Goal: Transaction & Acquisition: Book appointment/travel/reservation

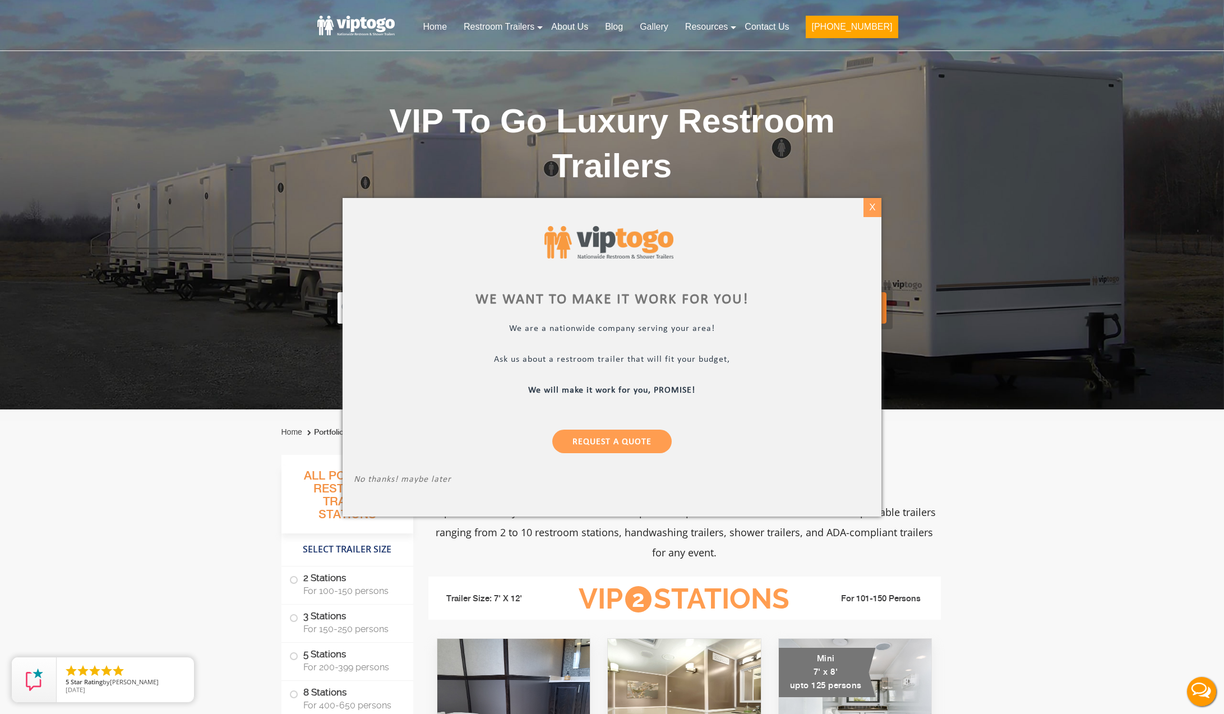
click at [877, 206] on div "X" at bounding box center [872, 207] width 17 height 19
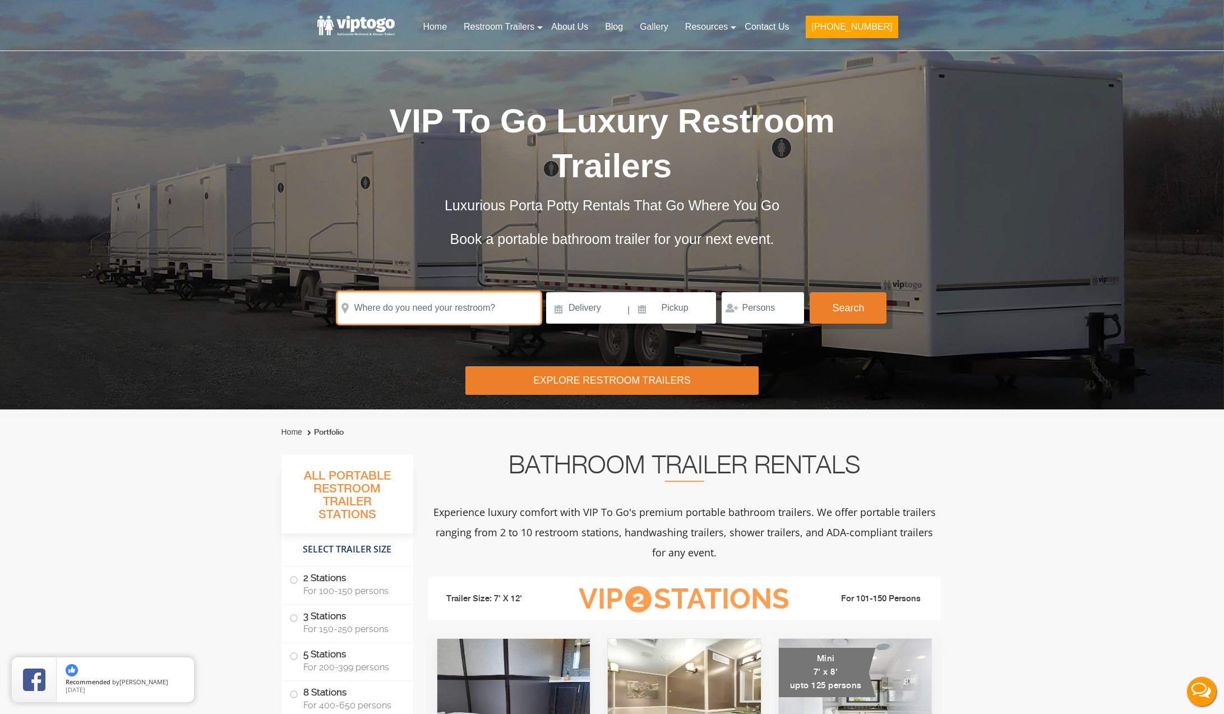
click at [395, 307] on input "text" at bounding box center [439, 307] width 203 height 31
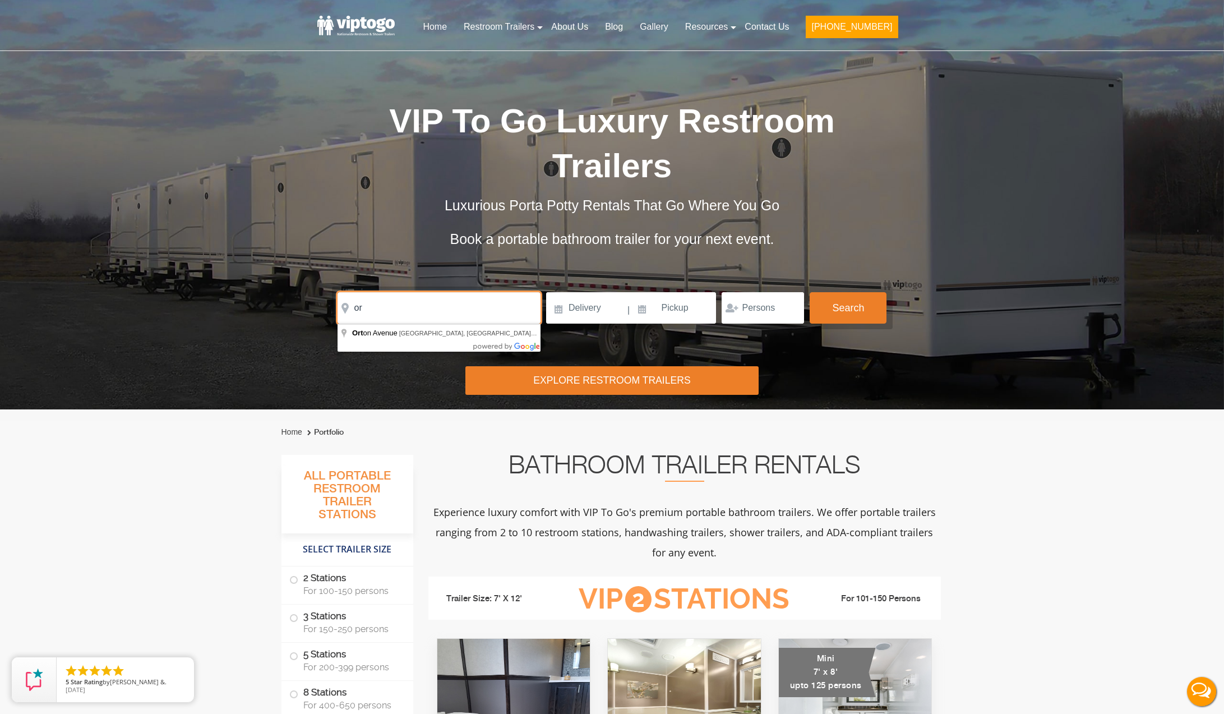
type input "o"
type input "[GEOGRAPHIC_DATA], [GEOGRAPHIC_DATA], [GEOGRAPHIC_DATA]"
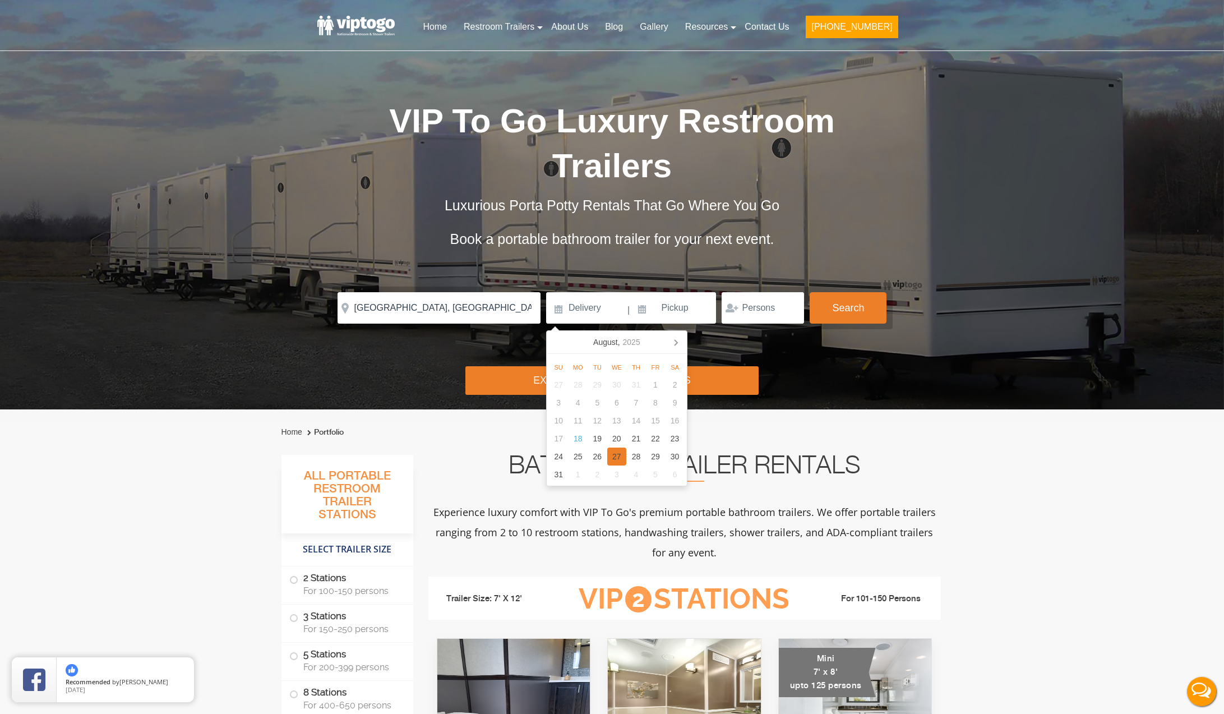
click at [621, 451] on div "27" at bounding box center [617, 456] width 20 height 18
type input "08/27/2025"
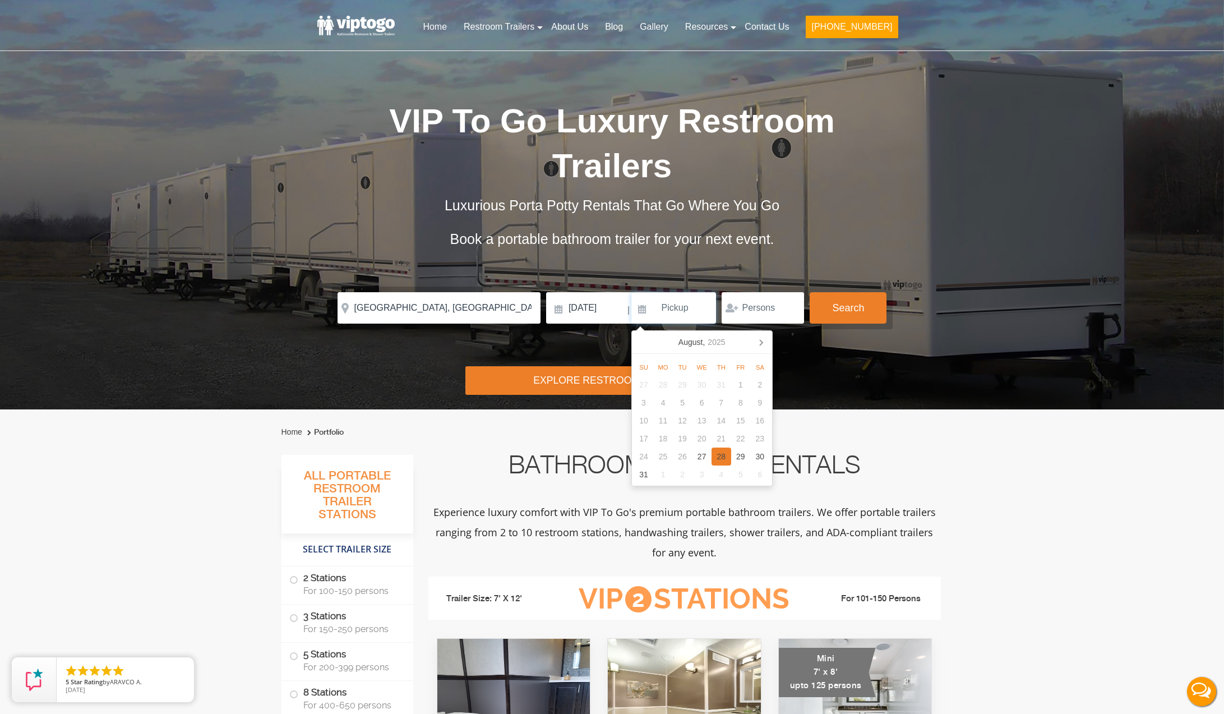
click at [721, 456] on div "28" at bounding box center [722, 456] width 20 height 18
type input "08/28/2025"
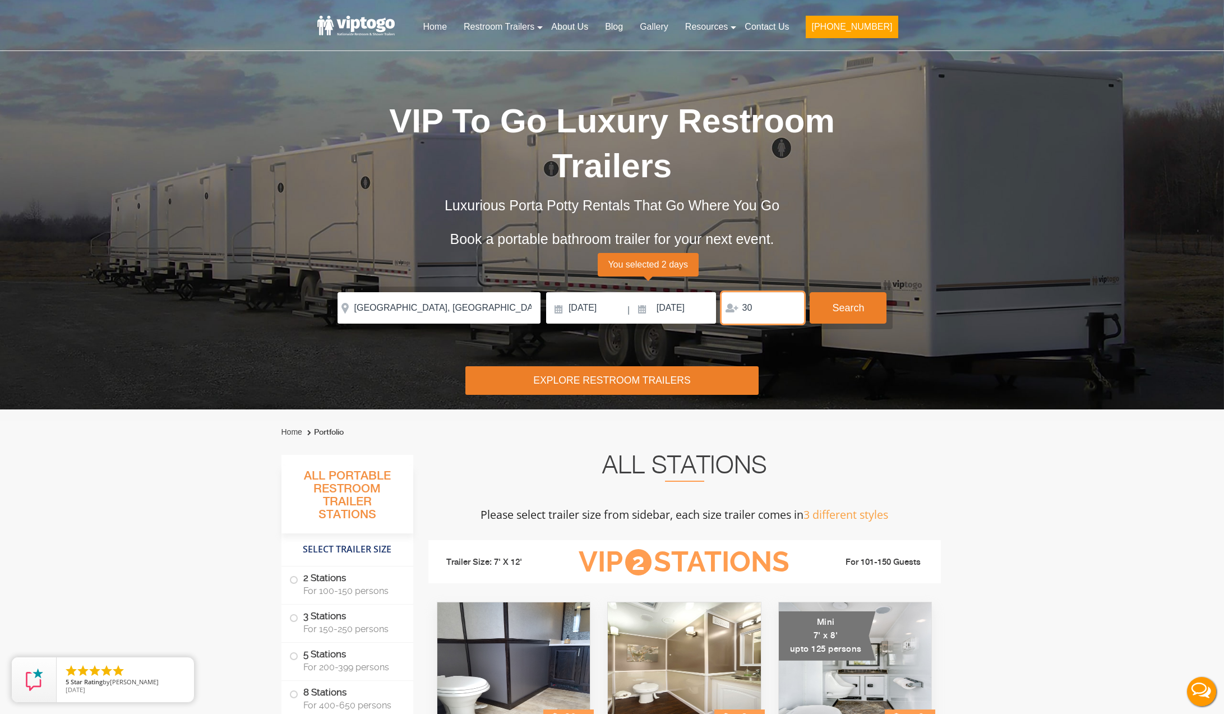
type input "3"
click at [774, 308] on input "number" at bounding box center [763, 307] width 82 height 31
type input "300"
click at [841, 303] on button "Search" at bounding box center [848, 307] width 77 height 30
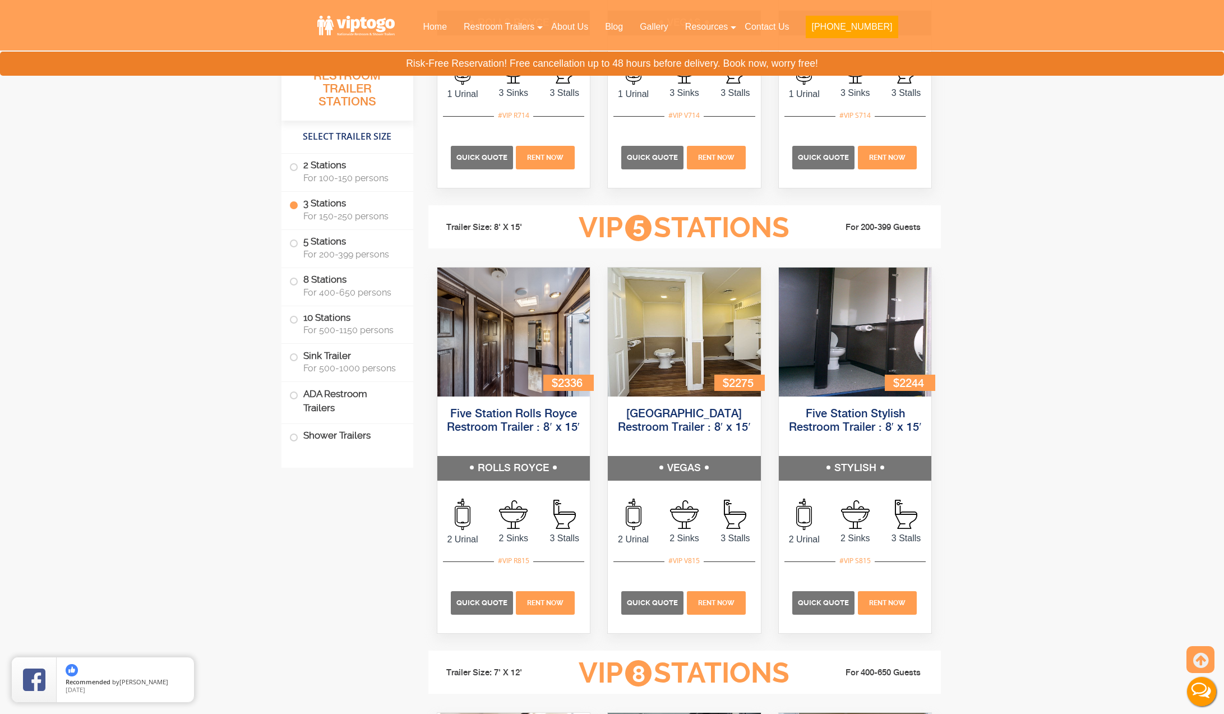
scroll to position [1508, 0]
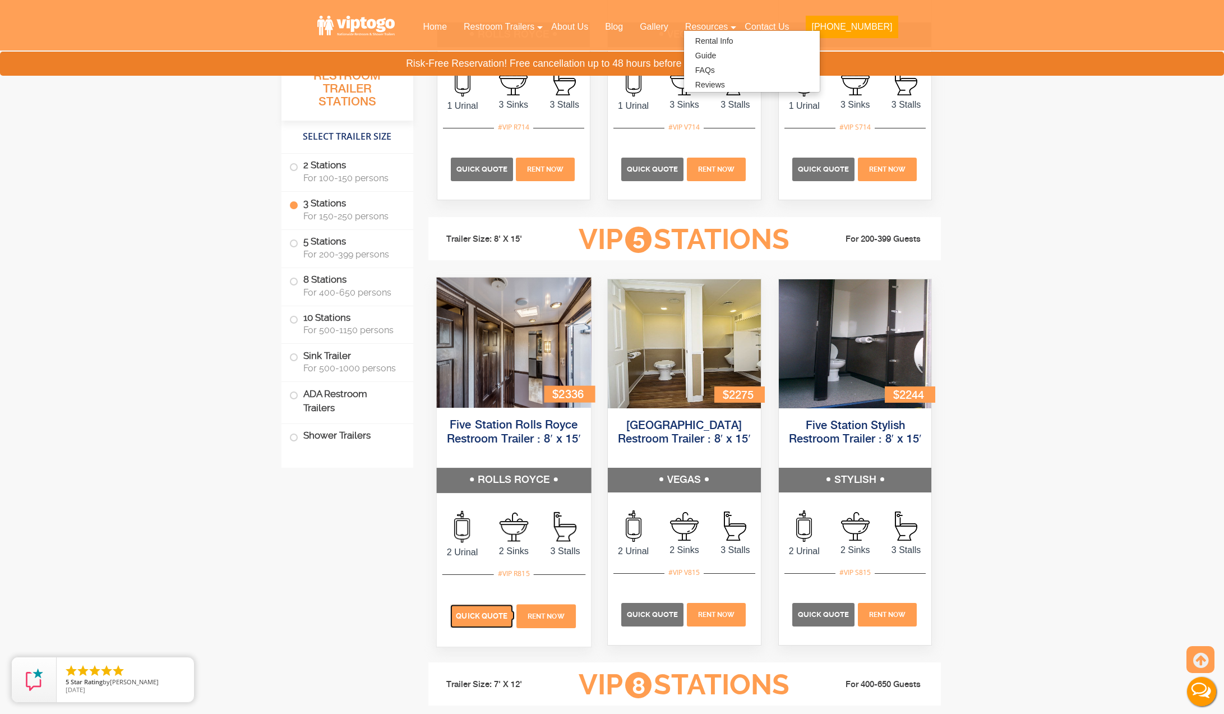
click at [500, 608] on p "Quick Quote" at bounding box center [481, 616] width 63 height 24
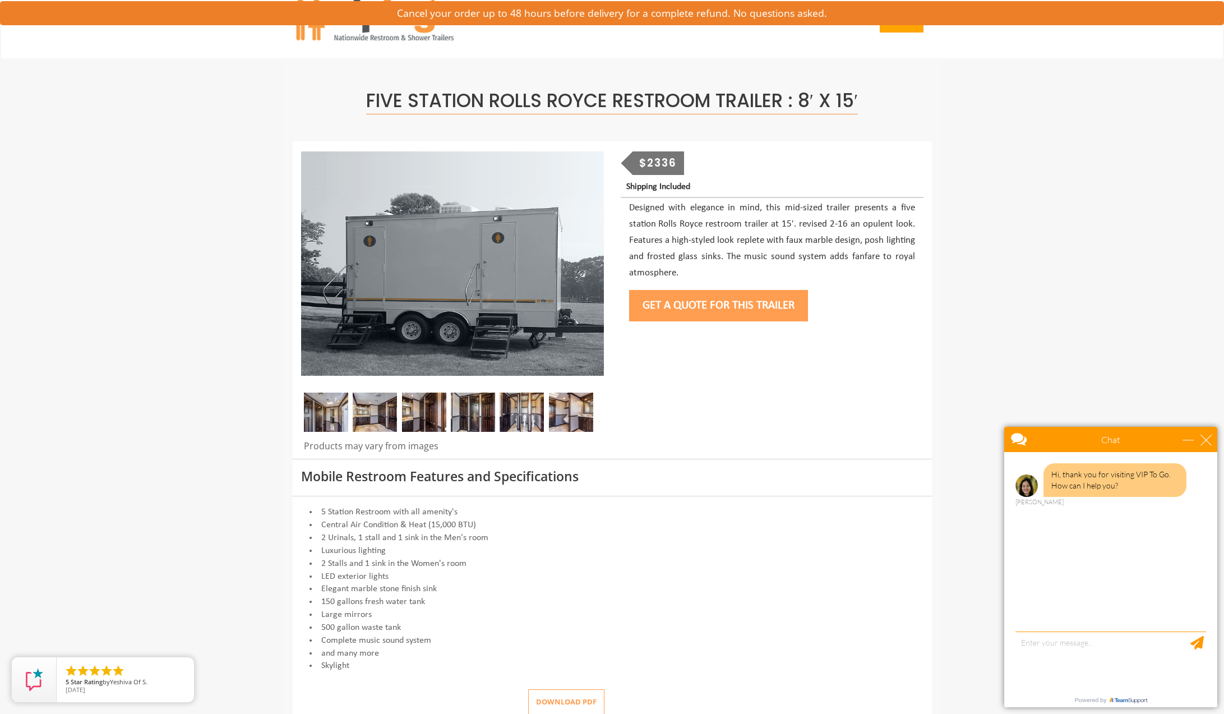
scroll to position [16, 0]
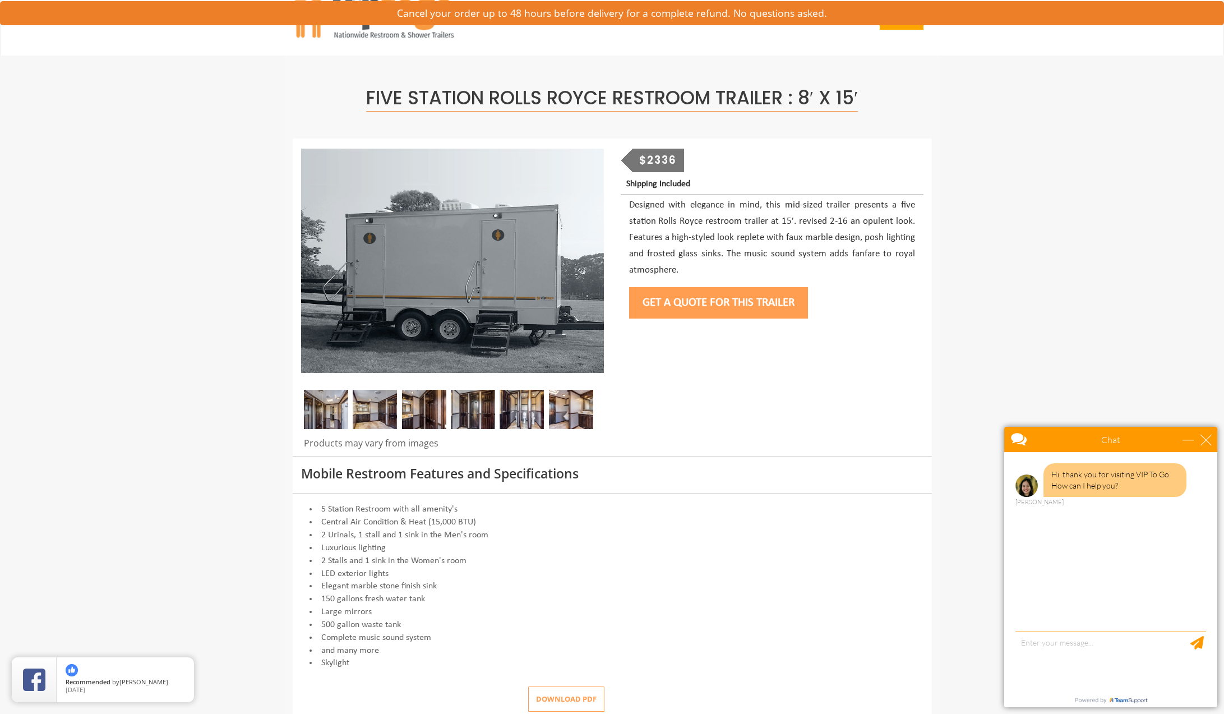
click at [715, 306] on button "Get a Quote for this Trailer" at bounding box center [718, 302] width 179 height 31
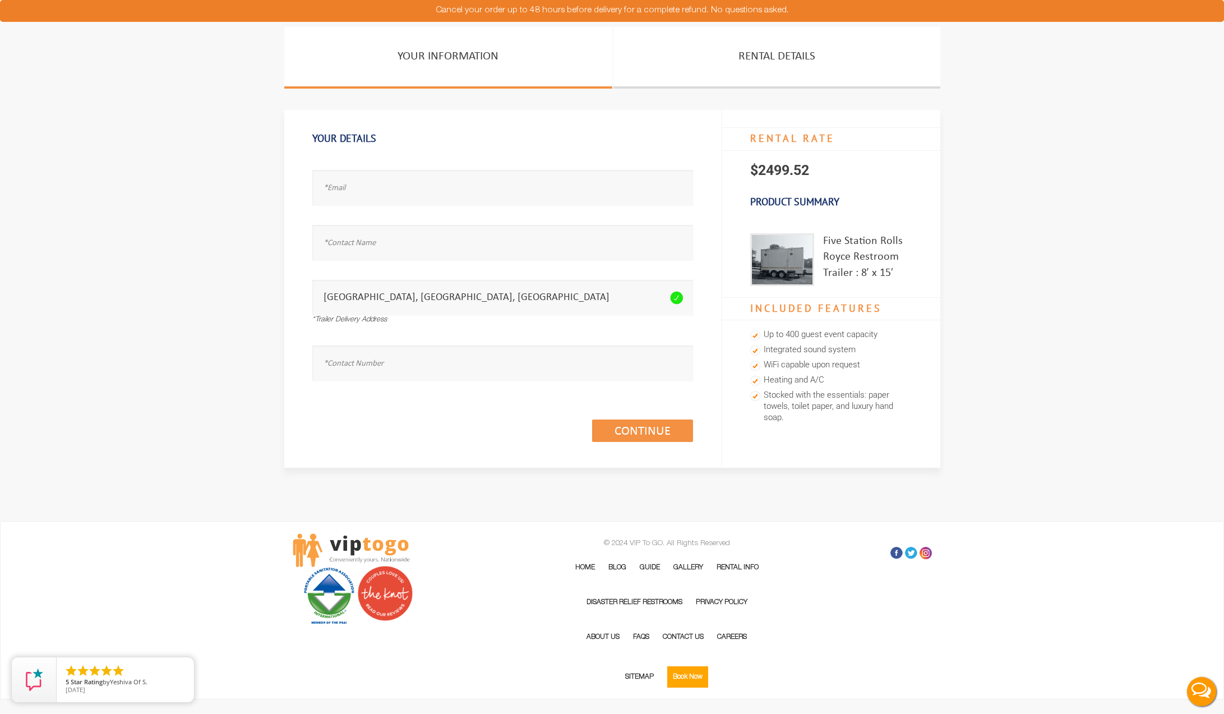
click at [587, 207] on div "Email address seems invalid." at bounding box center [502, 183] width 381 height 55
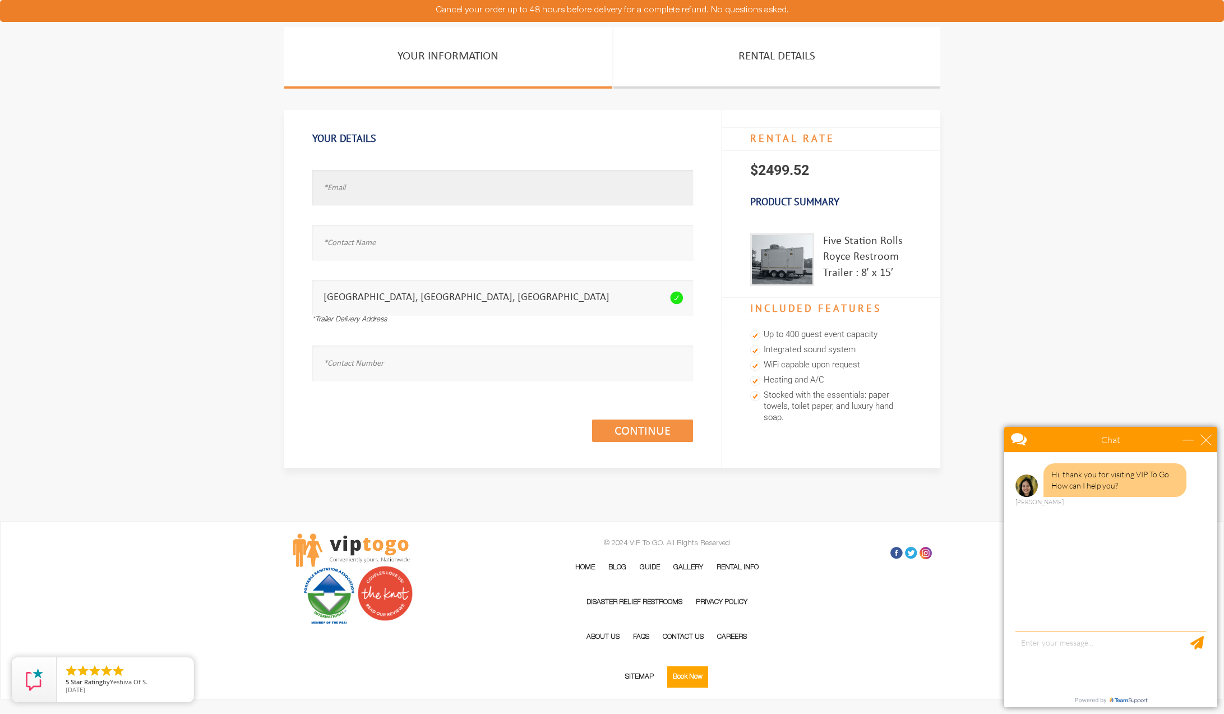
click at [578, 204] on input "text" at bounding box center [502, 187] width 381 height 35
type input "b"
type input "[EMAIL_ADDRESS][DOMAIN_NAME]"
type input "[PERSON_NAME]"
type input "[PHONE_NUMBER]"
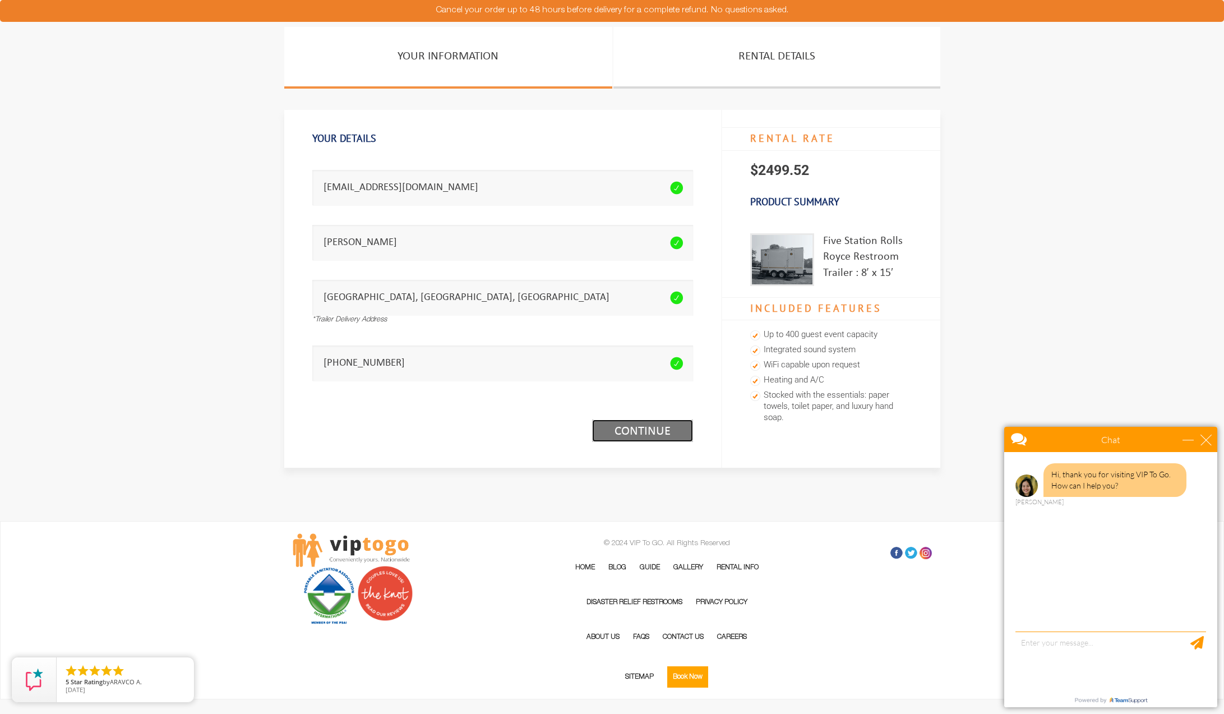
click at [645, 424] on link "Continue (1/3)" at bounding box center [642, 430] width 101 height 22
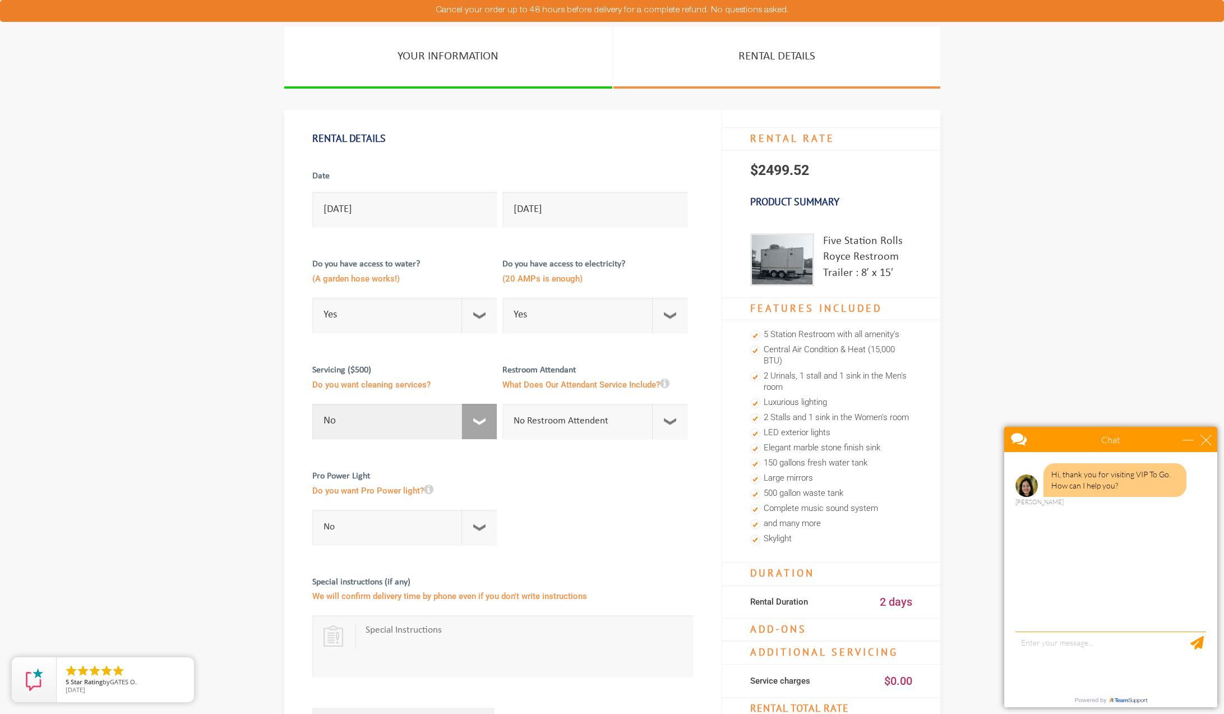
click at [442, 425] on select "No 1 Per Week 2 Per Week 3 Per Week 4 Per Week 5 Per Week 5+" at bounding box center [404, 421] width 185 height 35
click at [554, 418] on select "No Restroom Attendent Attendant For One/Multiple Events" at bounding box center [594, 421] width 185 height 35
select select "1"
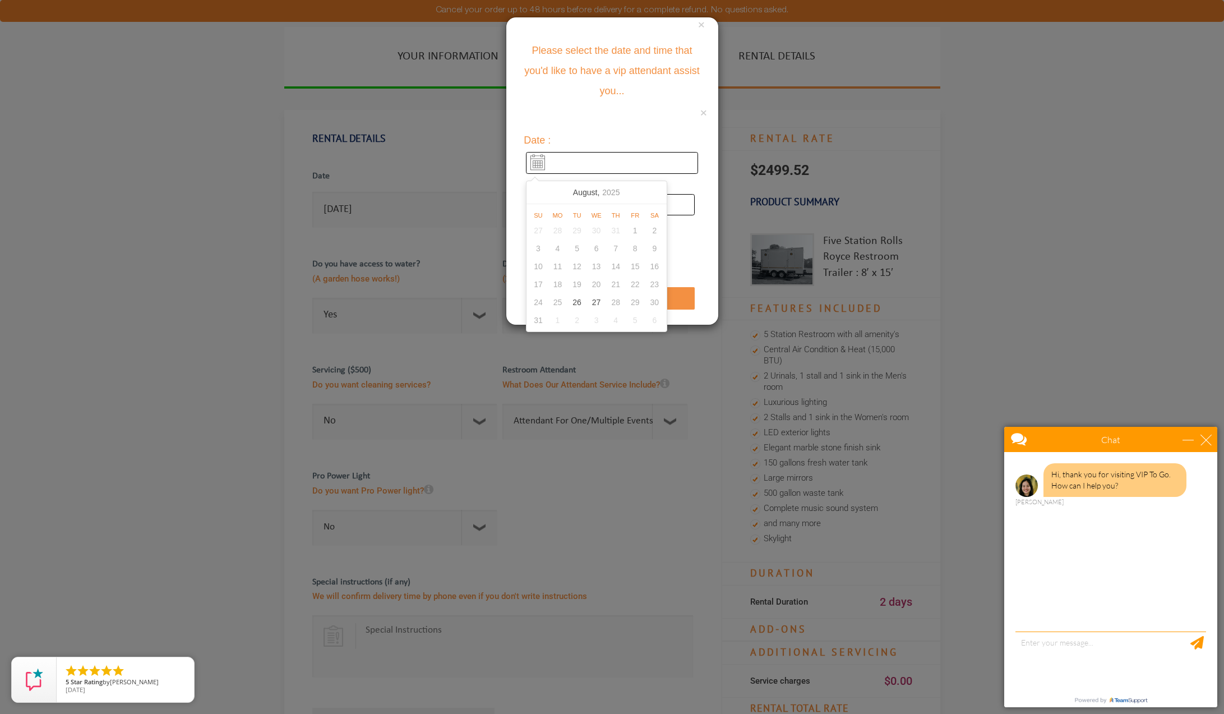
click at [592, 172] on input "text" at bounding box center [612, 163] width 173 height 22
click at [600, 303] on div "27" at bounding box center [597, 302] width 20 height 18
type input "08/27/2025"
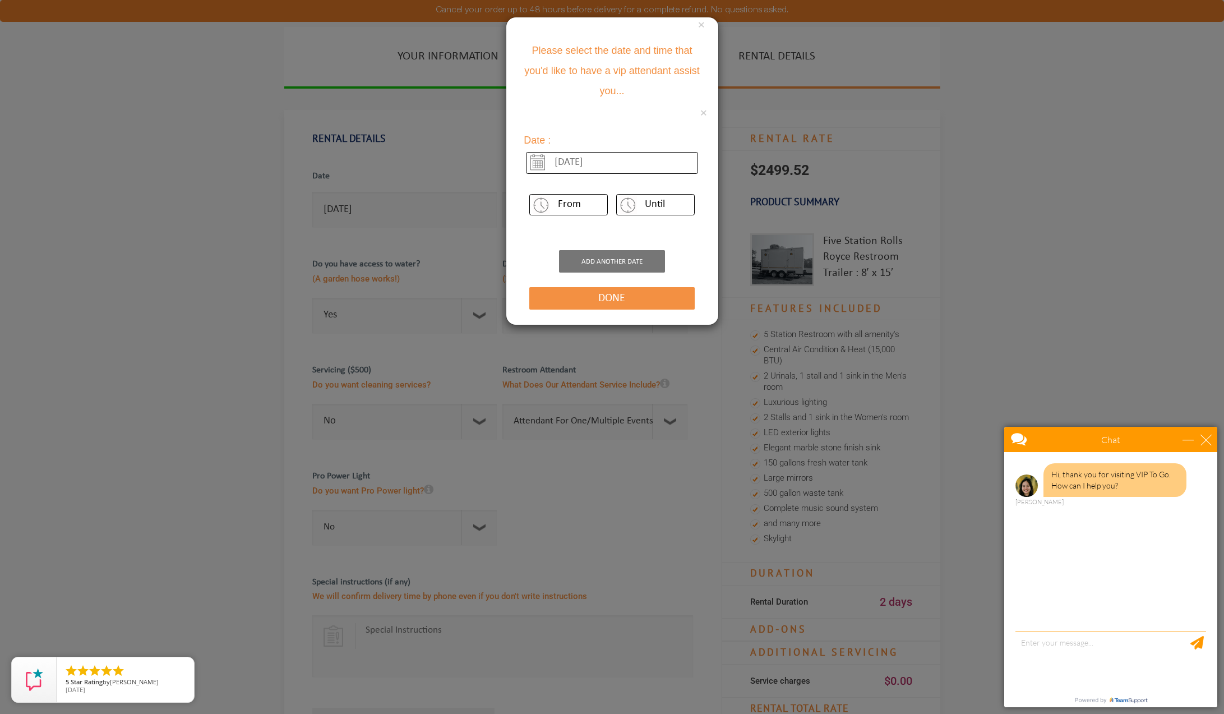
click at [589, 200] on select "From 12 am 1 pm 2 pm 3 pm 4 pm 5 pm 6 pm 7 pm 8 pm 9 pm 10 pm 11 pm 12 am 1 am …" at bounding box center [568, 204] width 79 height 21
select select "7"
select select "11"
click at [627, 291] on button "Done" at bounding box center [611, 298] width 165 height 22
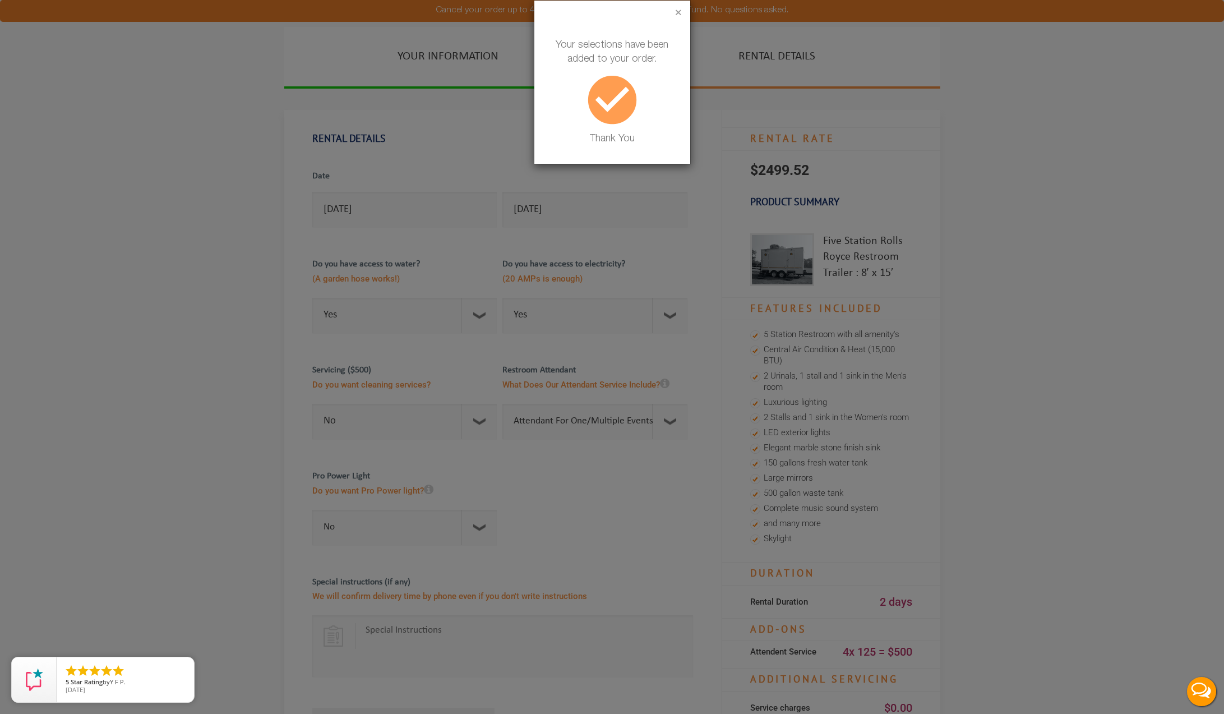
click at [677, 11] on button "×" at bounding box center [678, 13] width 7 height 11
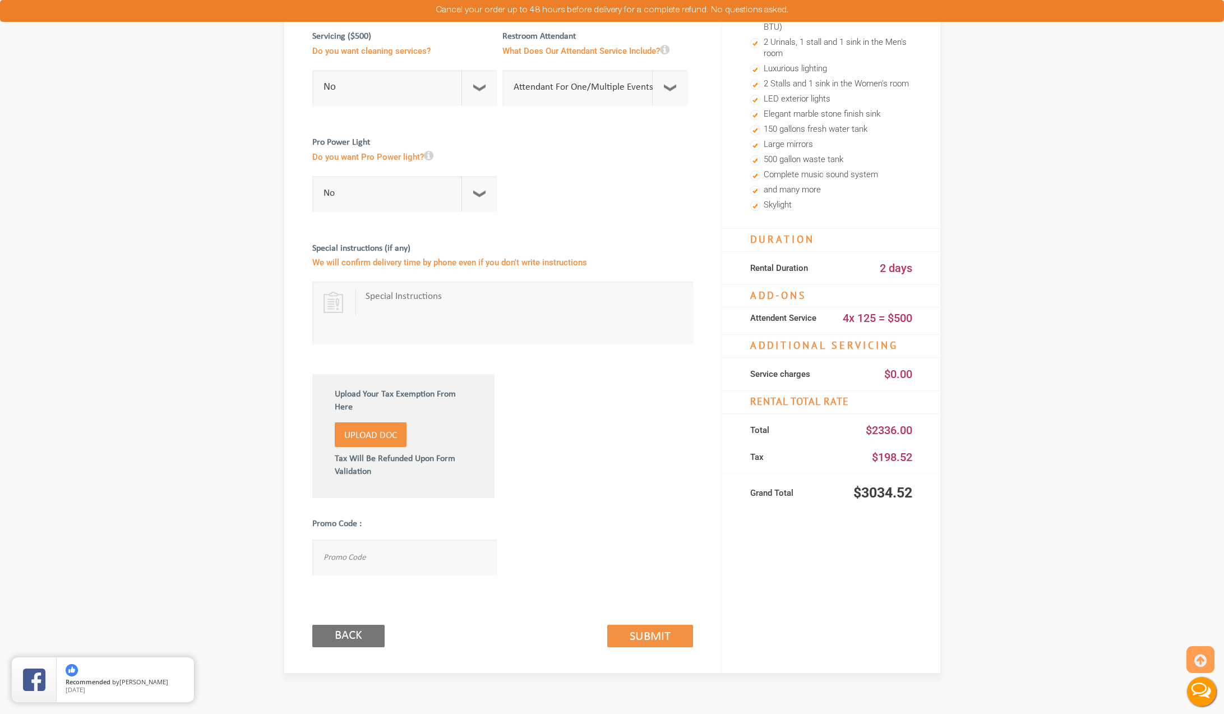
scroll to position [525, 0]
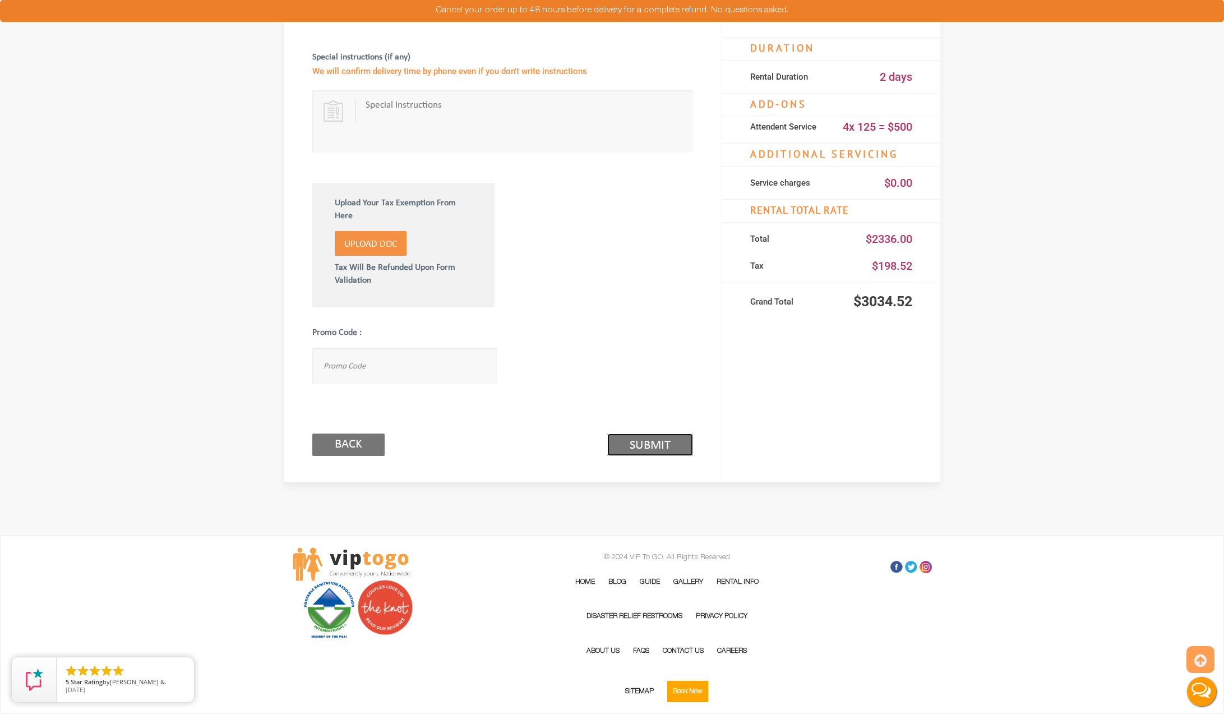
click at [660, 448] on link "Submit (2/3)" at bounding box center [650, 444] width 86 height 22
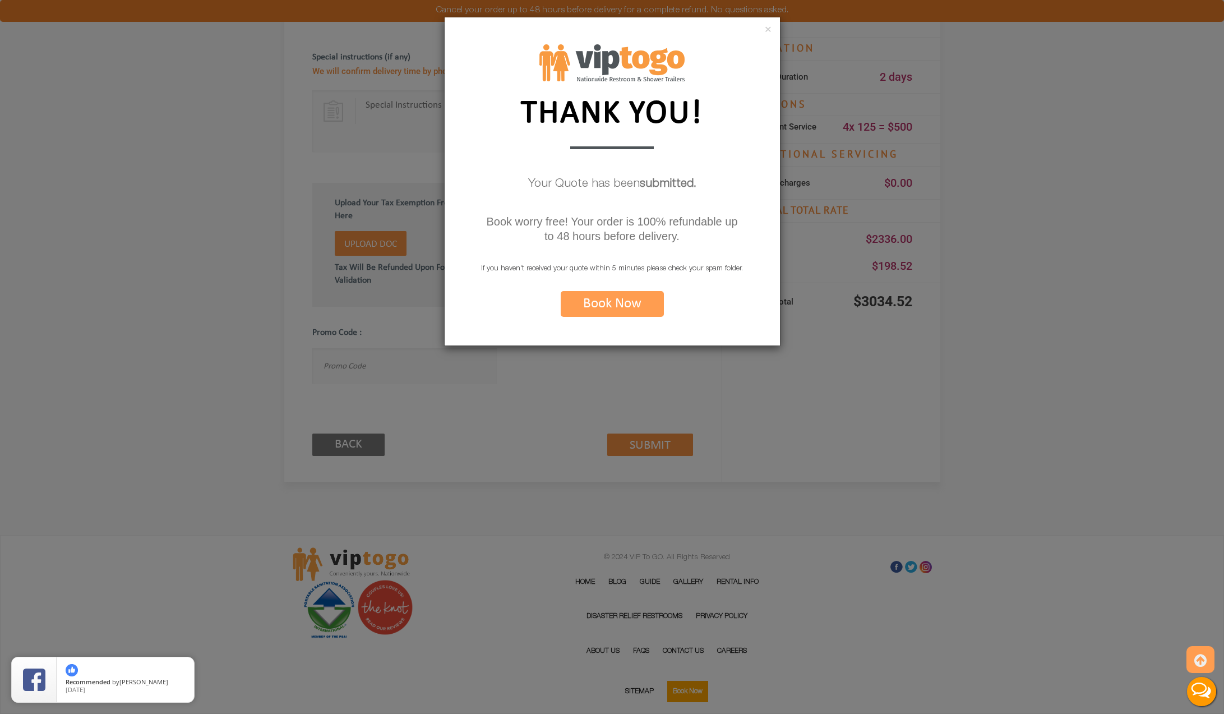
click at [772, 32] on div "×" at bounding box center [612, 30] width 335 height 27
click at [770, 31] on button "×" at bounding box center [768, 30] width 7 height 11
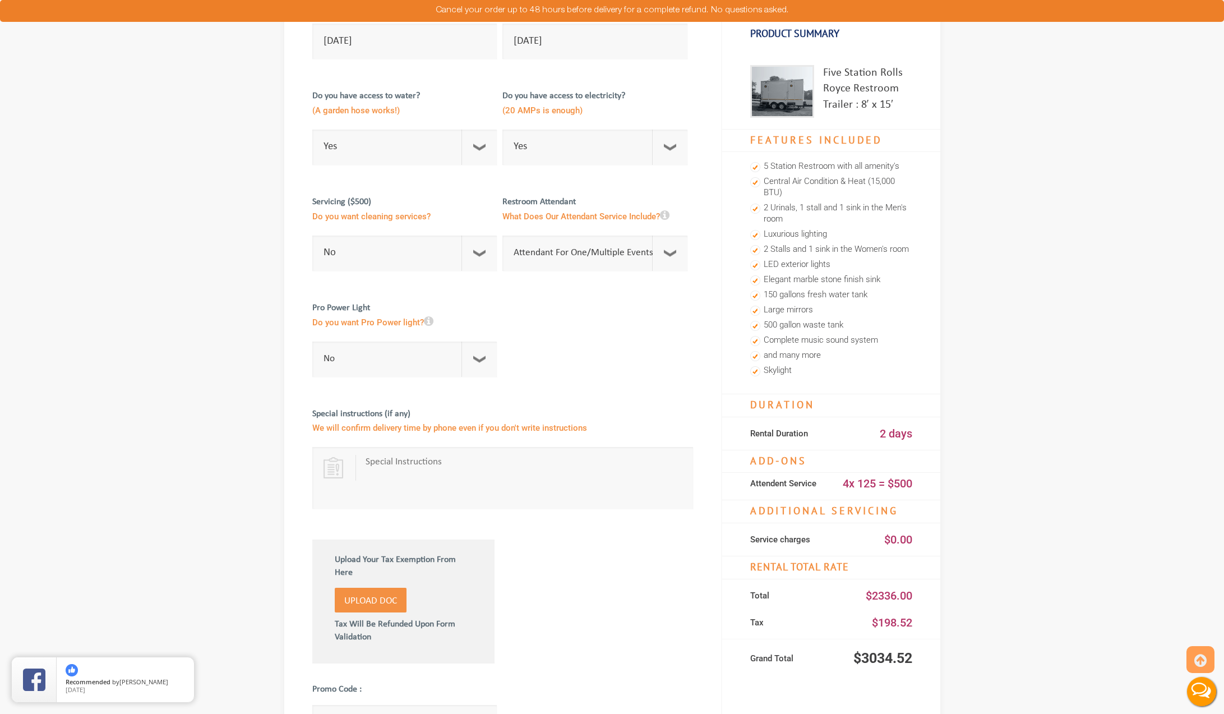
scroll to position [367, 0]
